Goal: Find specific page/section: Find specific page/section

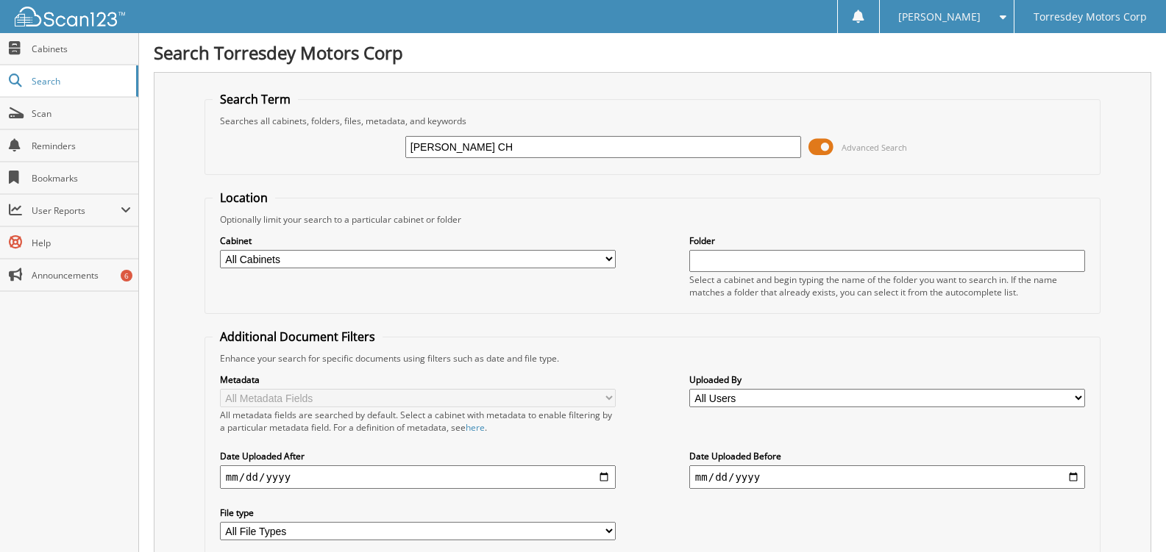
type input "DICK POE CHR"
drag, startPoint x: 505, startPoint y: 152, endPoint x: 371, endPoint y: 159, distance: 134.1
click at [371, 159] on div "DICK POE CHR Advanced Search" at bounding box center [653, 147] width 880 height 40
click at [720, 256] on input "text" at bounding box center [887, 261] width 396 height 22
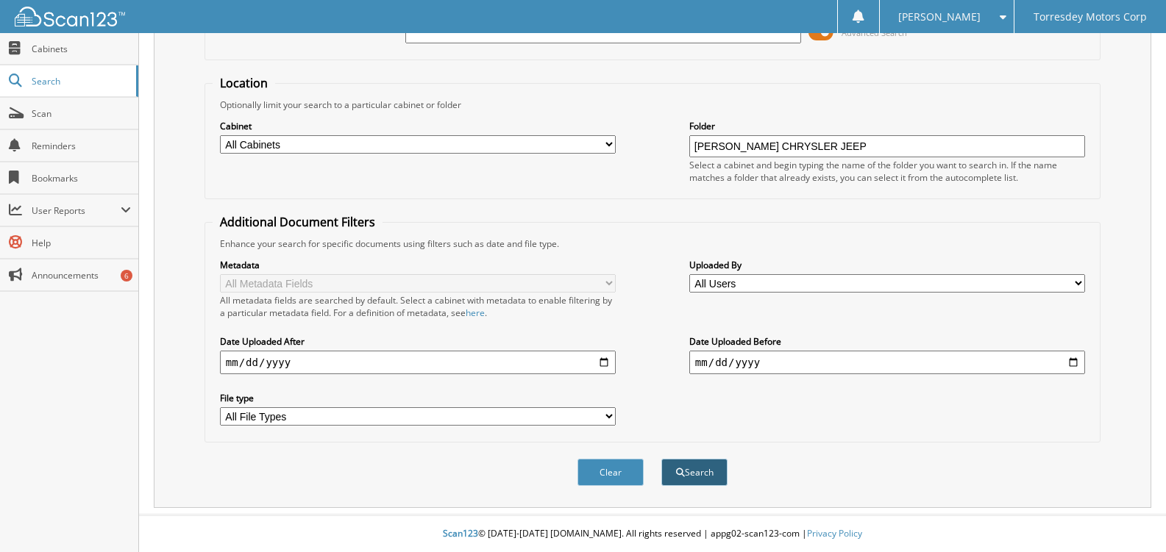
type input "[PERSON_NAME] CHRYSLER JEEP"
click at [694, 469] on button "Search" at bounding box center [694, 472] width 66 height 27
drag, startPoint x: 839, startPoint y: 140, endPoint x: 676, endPoint y: 146, distance: 162.6
click at [676, 146] on div "Cabinet All Cabinets ACCOUNTS PAYABLE ACCOUNTS RECEIVABLE CAR DEALS PARTS SERVI…" at bounding box center [653, 151] width 880 height 80
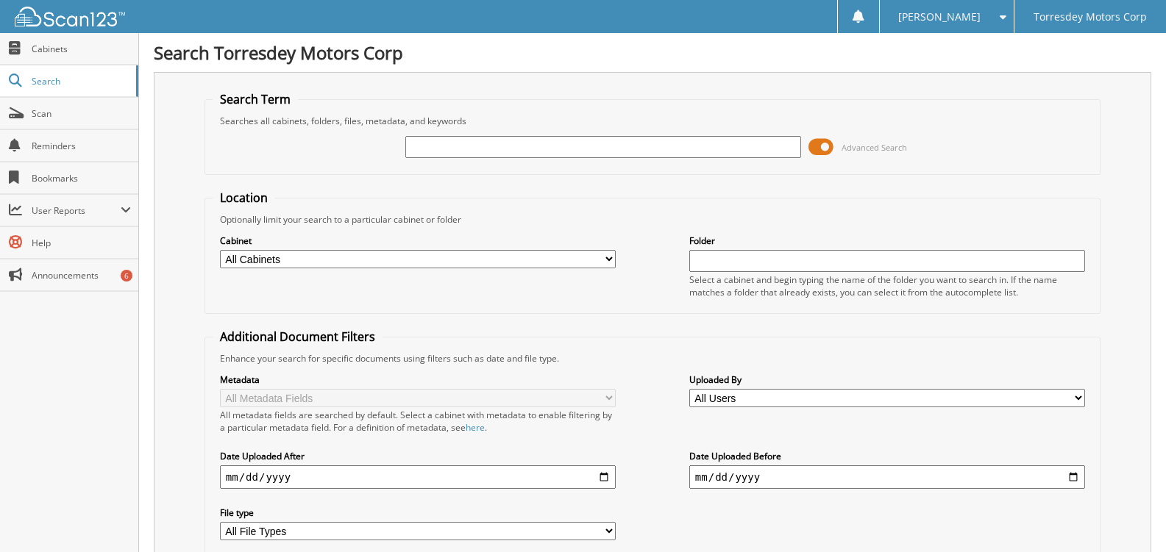
click at [424, 144] on input "text" at bounding box center [603, 147] width 396 height 22
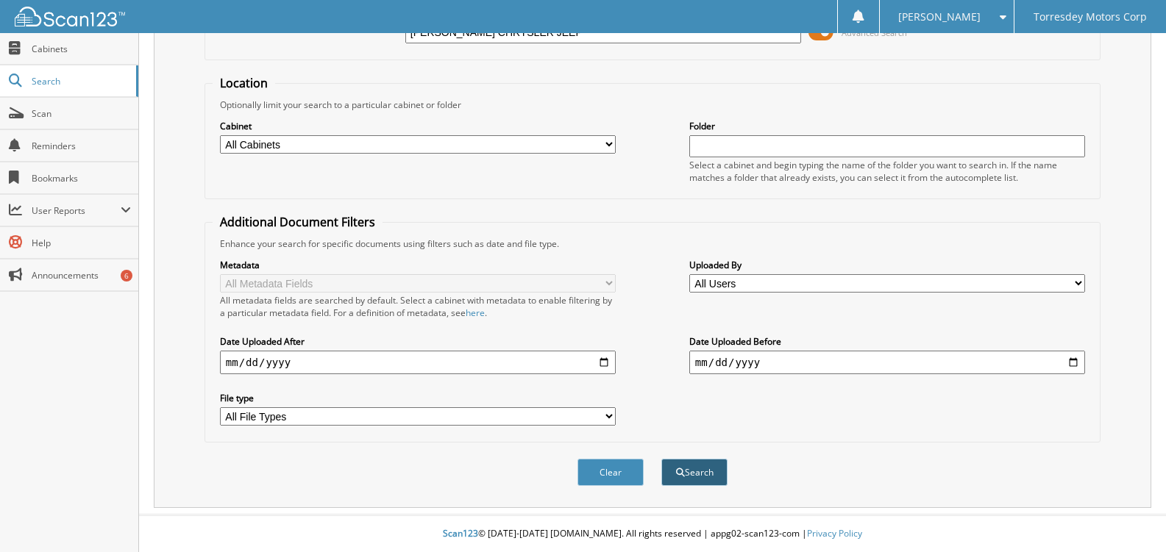
type input "[PERSON_NAME] CHRYSLER JEEP"
click at [694, 469] on button "Search" at bounding box center [694, 472] width 66 height 27
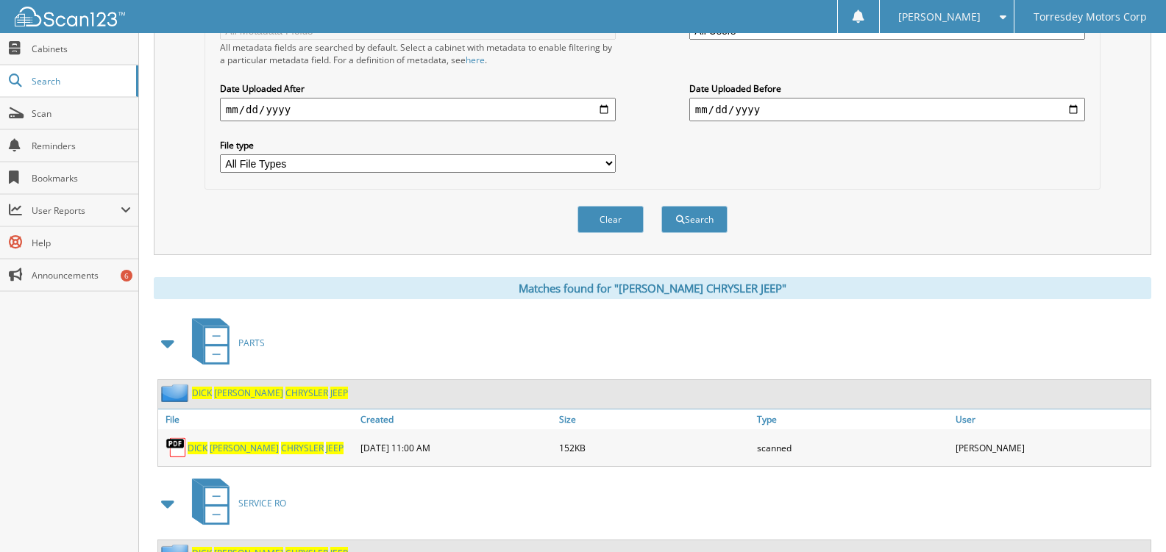
scroll to position [430, 0]
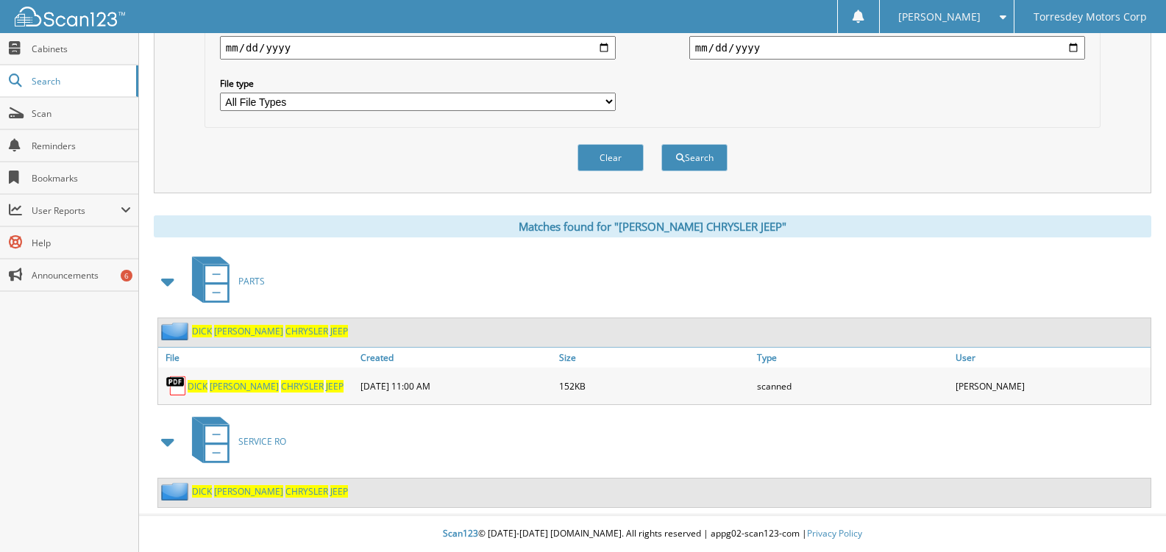
click at [232, 490] on link "[PERSON_NAME] CHRYSLER JEEP" at bounding box center [270, 491] width 156 height 13
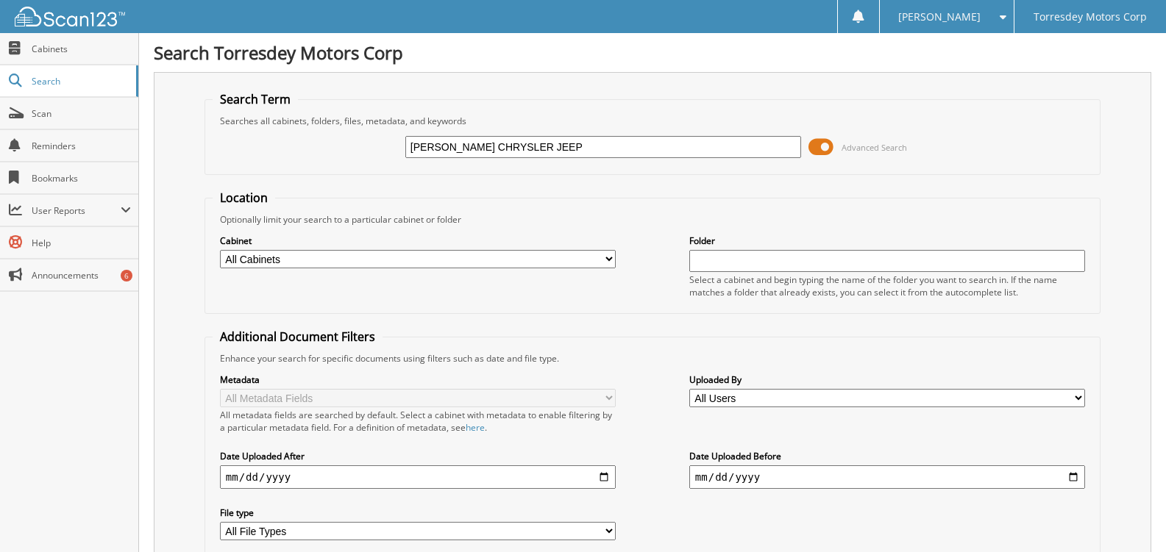
scroll to position [430, 0]
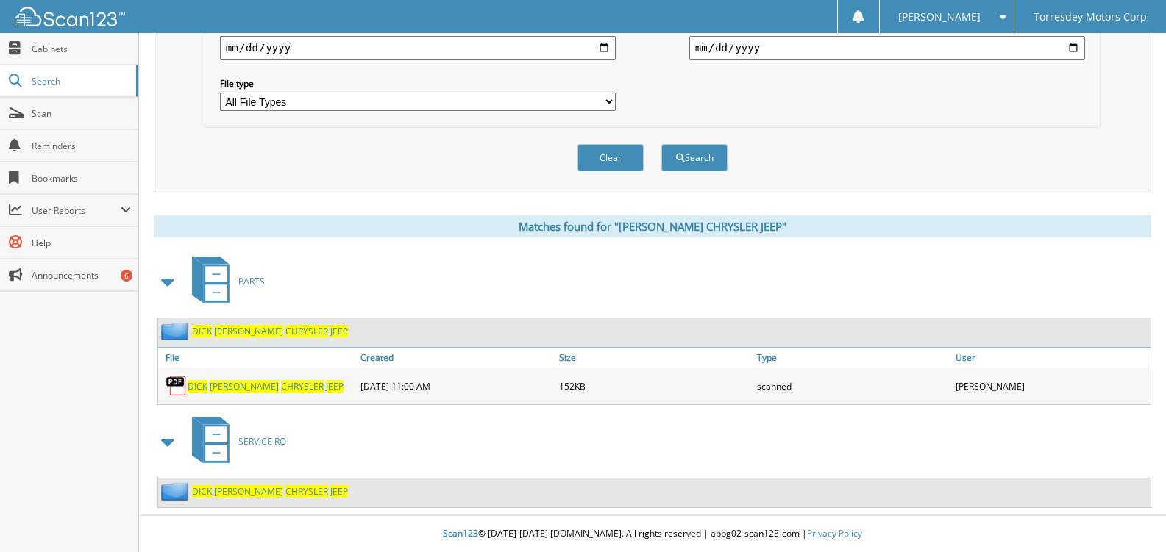
click at [224, 332] on span "[PERSON_NAME]" at bounding box center [248, 331] width 69 height 13
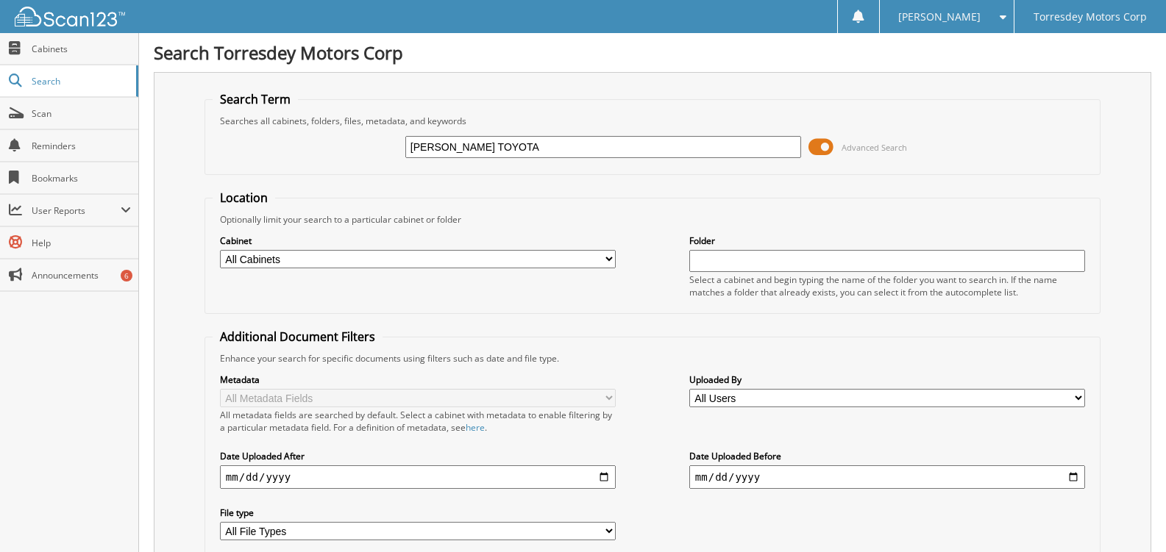
scroll to position [115, 0]
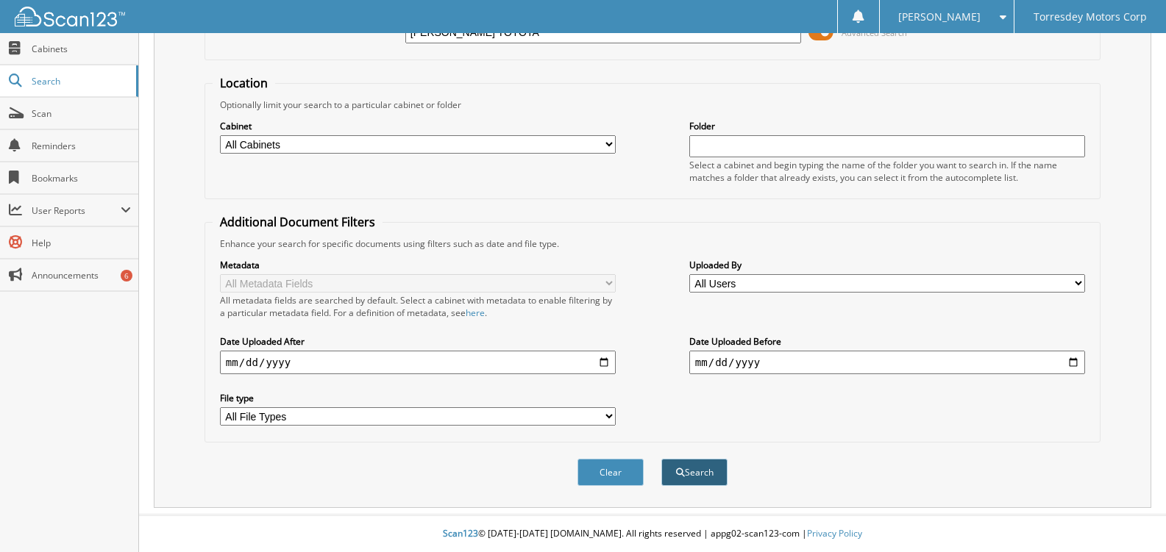
type input "POE TOYOTA"
click at [685, 466] on button "Search" at bounding box center [694, 472] width 66 height 27
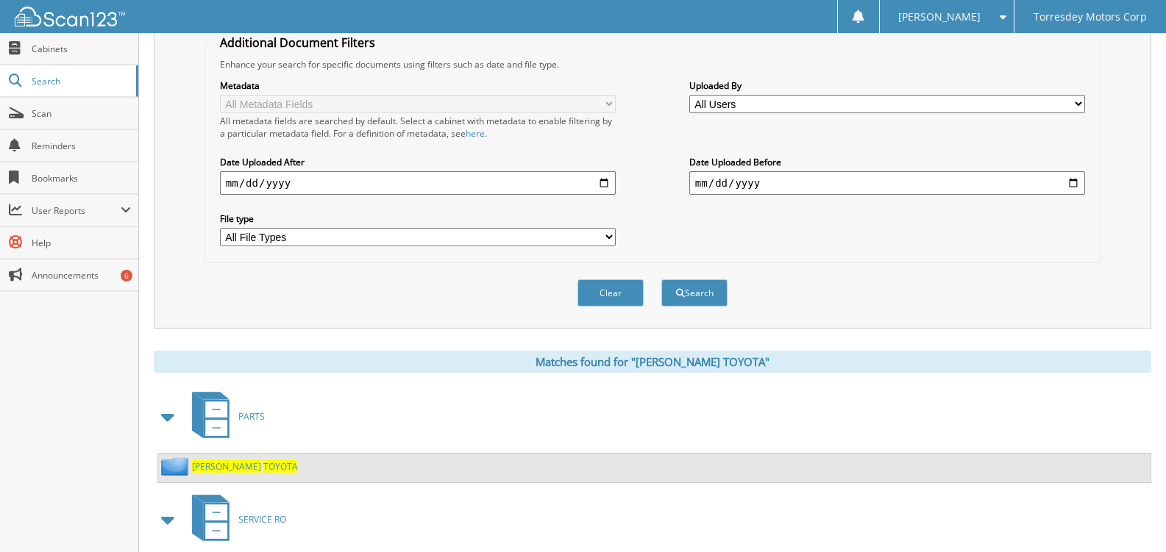
scroll to position [373, 0]
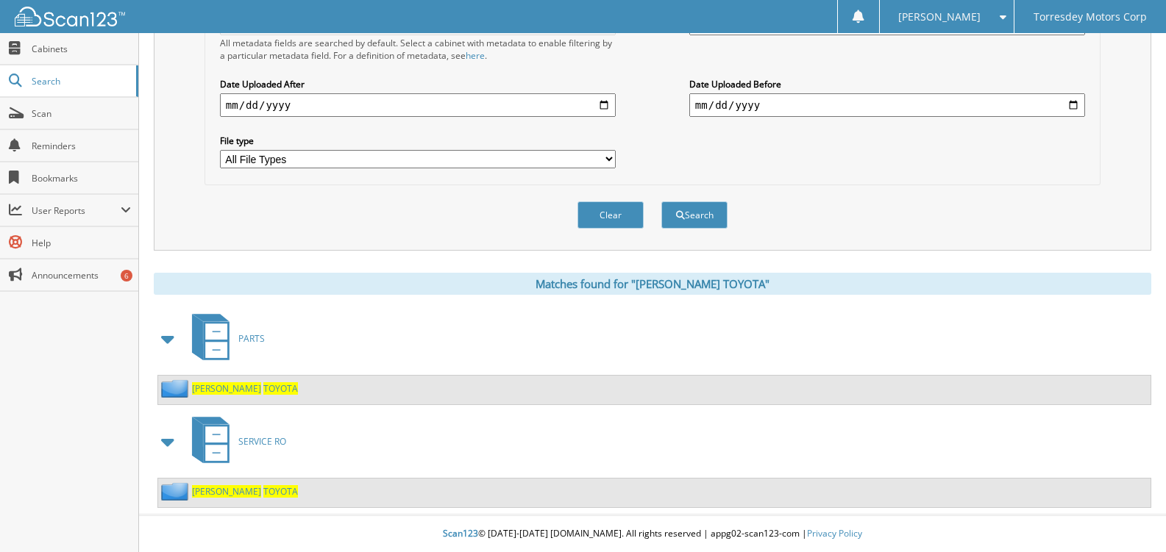
click at [219, 336] on icon at bounding box center [216, 332] width 22 height 16
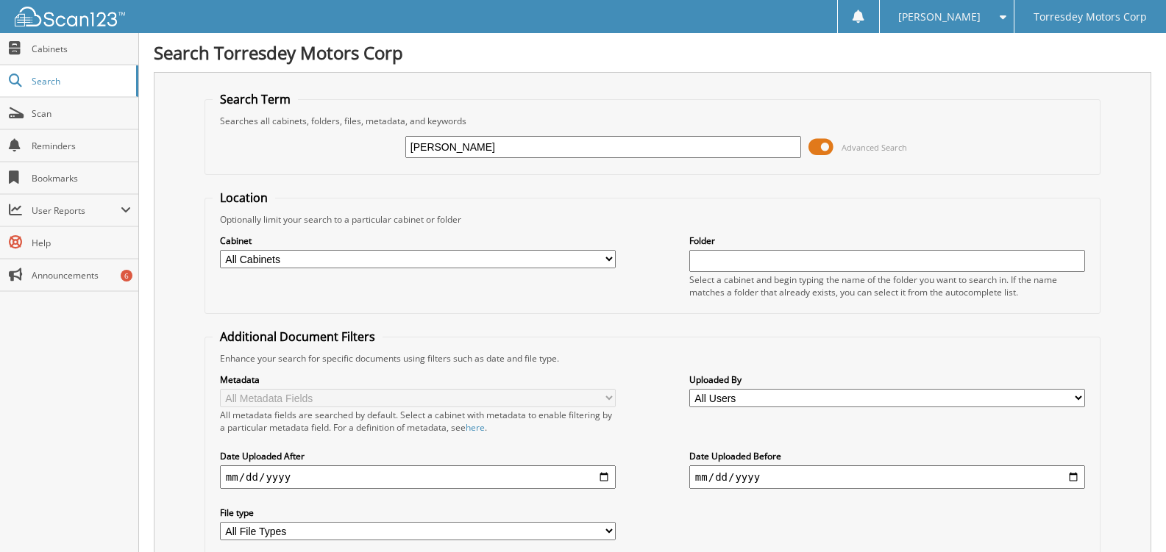
type input "[PERSON_NAME] TOYOTA"
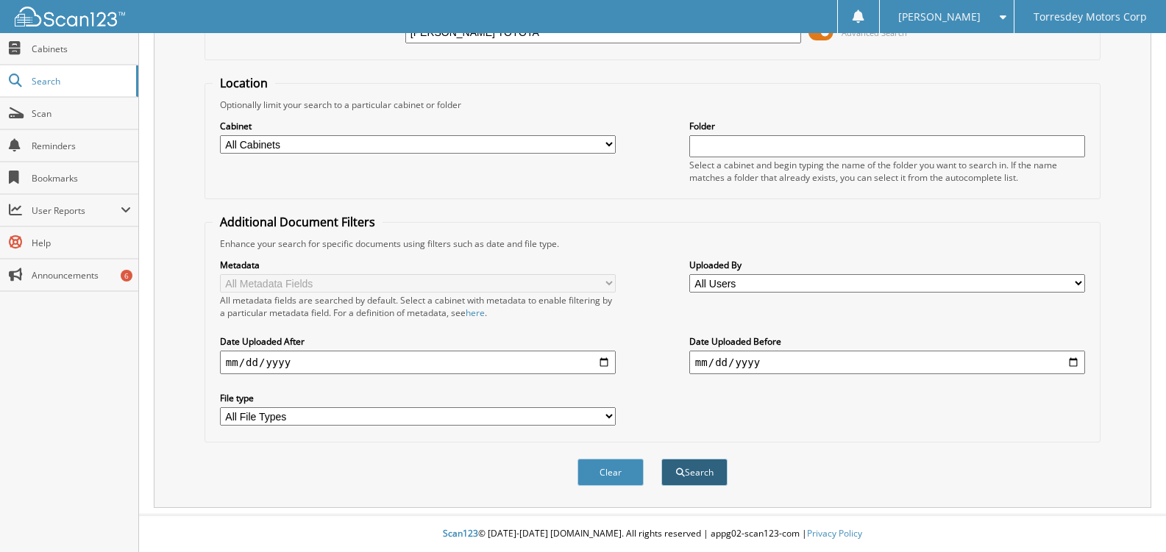
click at [709, 471] on button "Search" at bounding box center [694, 472] width 66 height 27
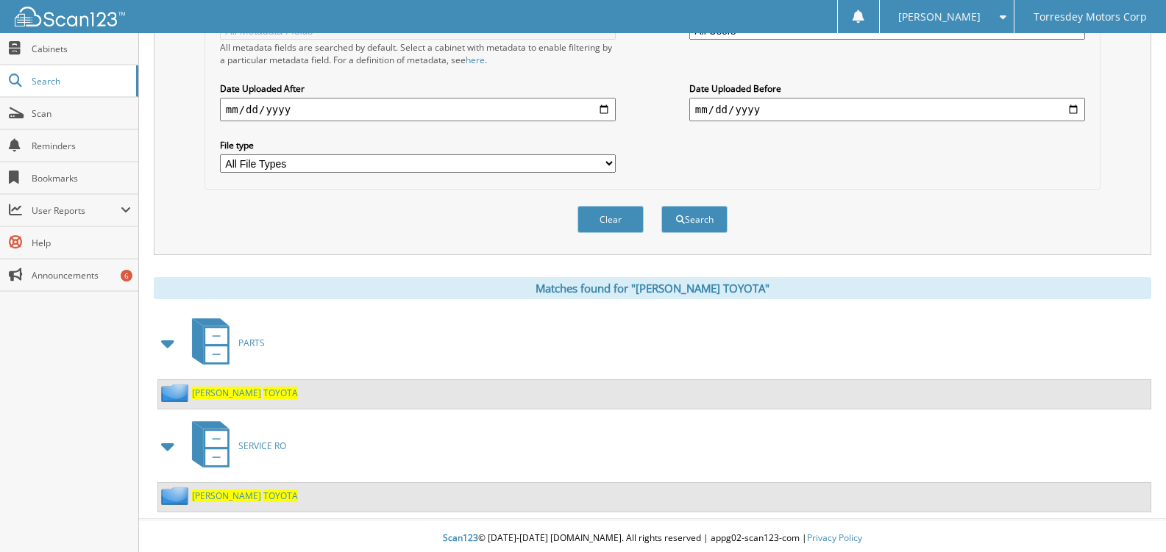
scroll to position [373, 0]
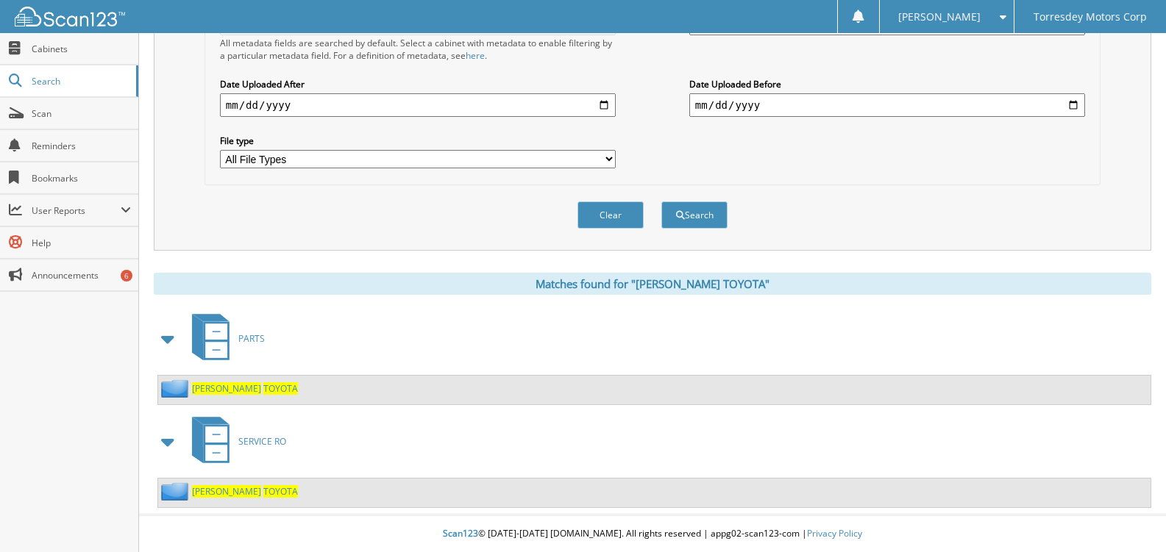
click at [179, 388] on img at bounding box center [176, 389] width 31 height 18
click at [263, 389] on span "TOYOTA" at bounding box center [280, 388] width 35 height 13
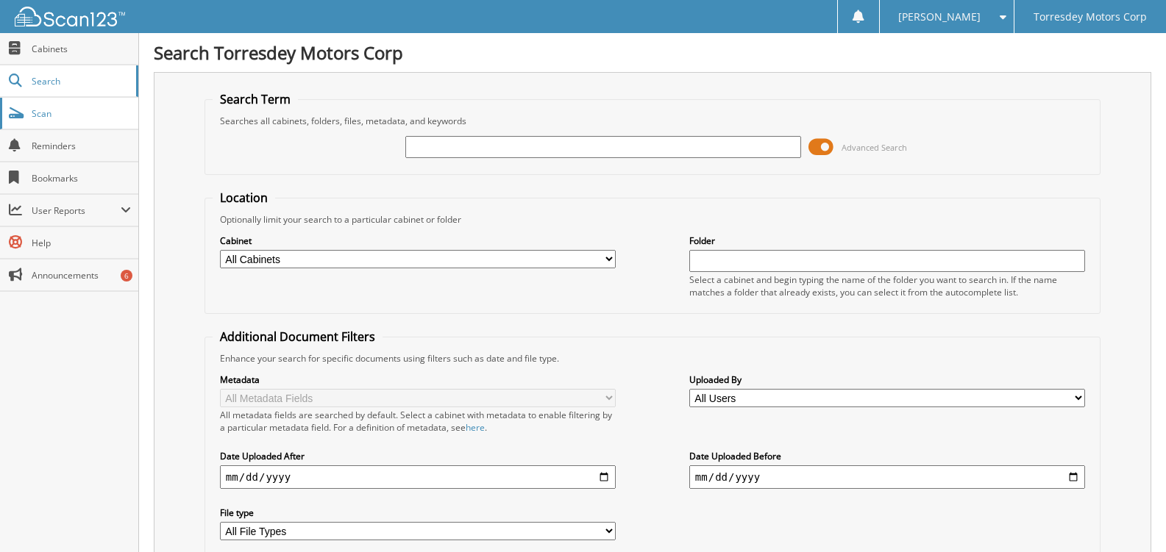
click at [57, 109] on span "Scan" at bounding box center [81, 113] width 99 height 13
